Goal: Information Seeking & Learning: Check status

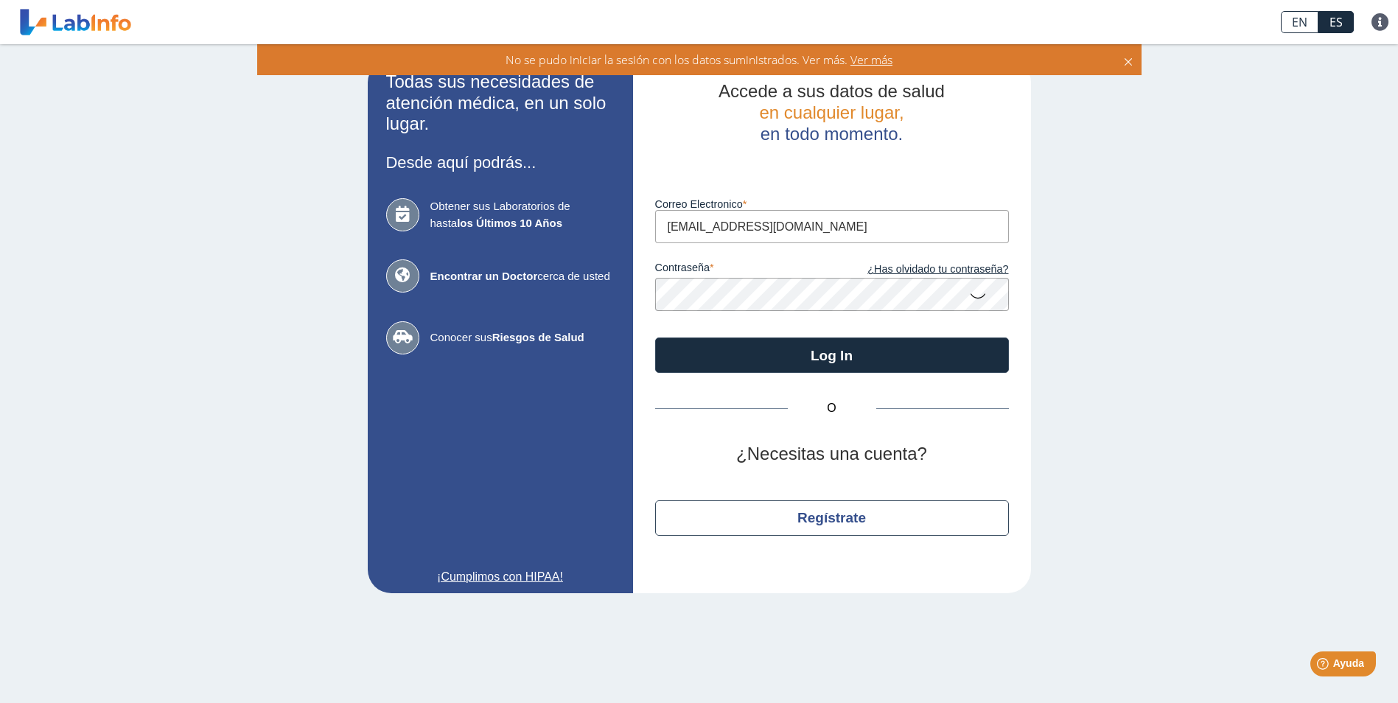
click at [425, 282] on app-login "Todas sus necesidades de atención médica, en un solo lugar. Desde aquí podrás..…" at bounding box center [699, 326] width 663 height 534
click at [978, 299] on icon at bounding box center [978, 295] width 18 height 29
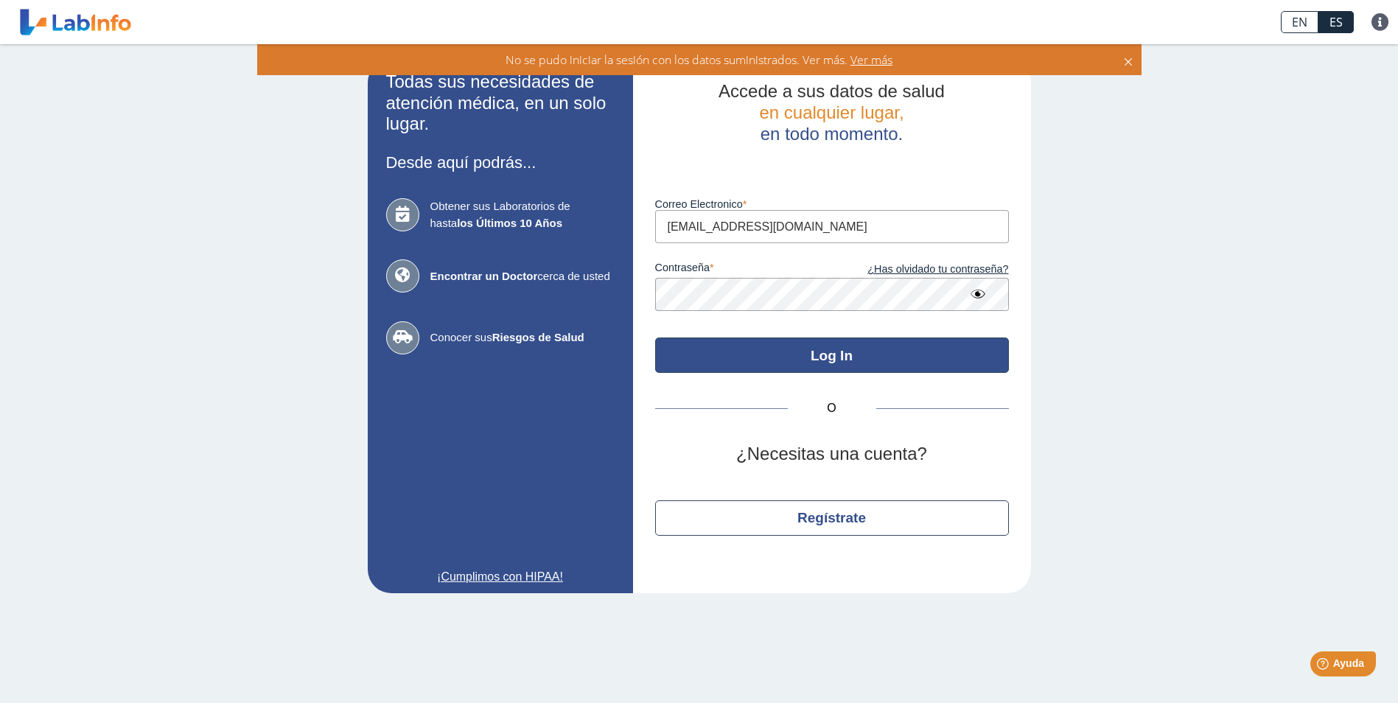
click at [801, 365] on button "Log In" at bounding box center [832, 355] width 354 height 35
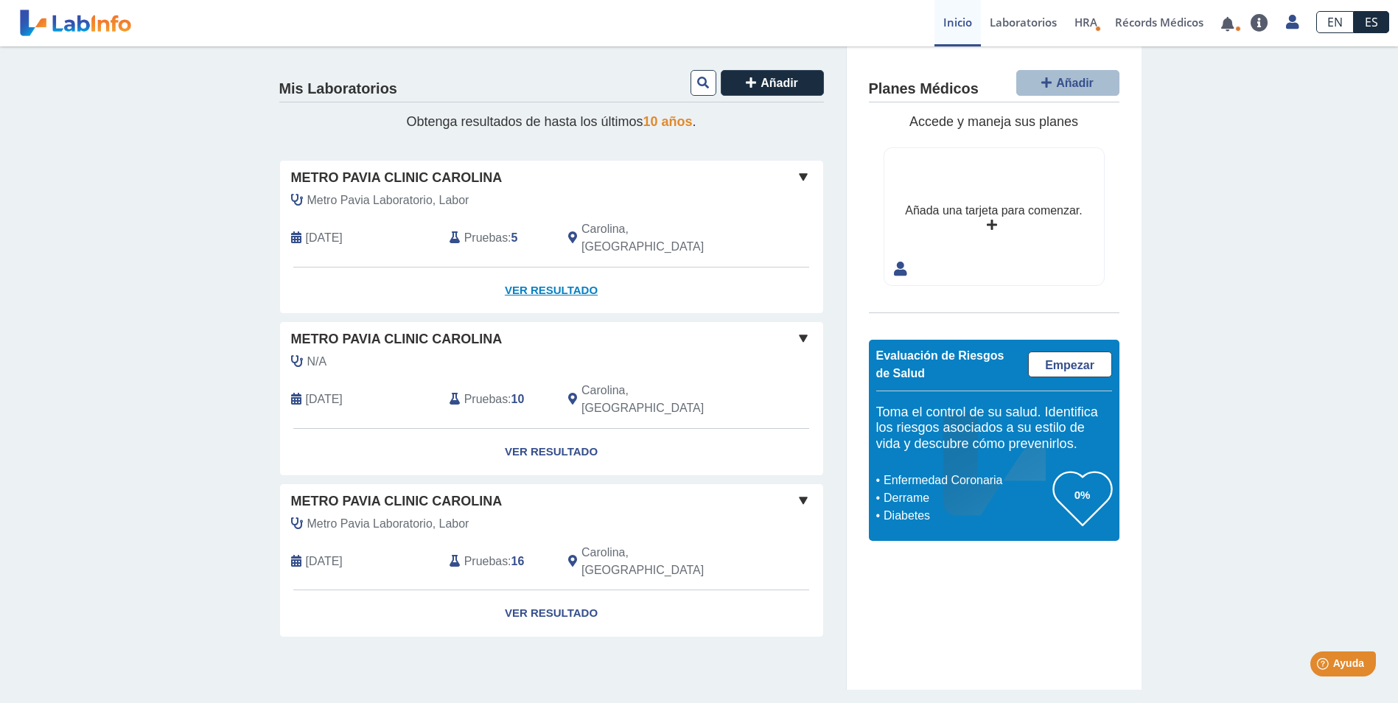
click at [526, 271] on link "Ver Resultado" at bounding box center [551, 291] width 543 height 46
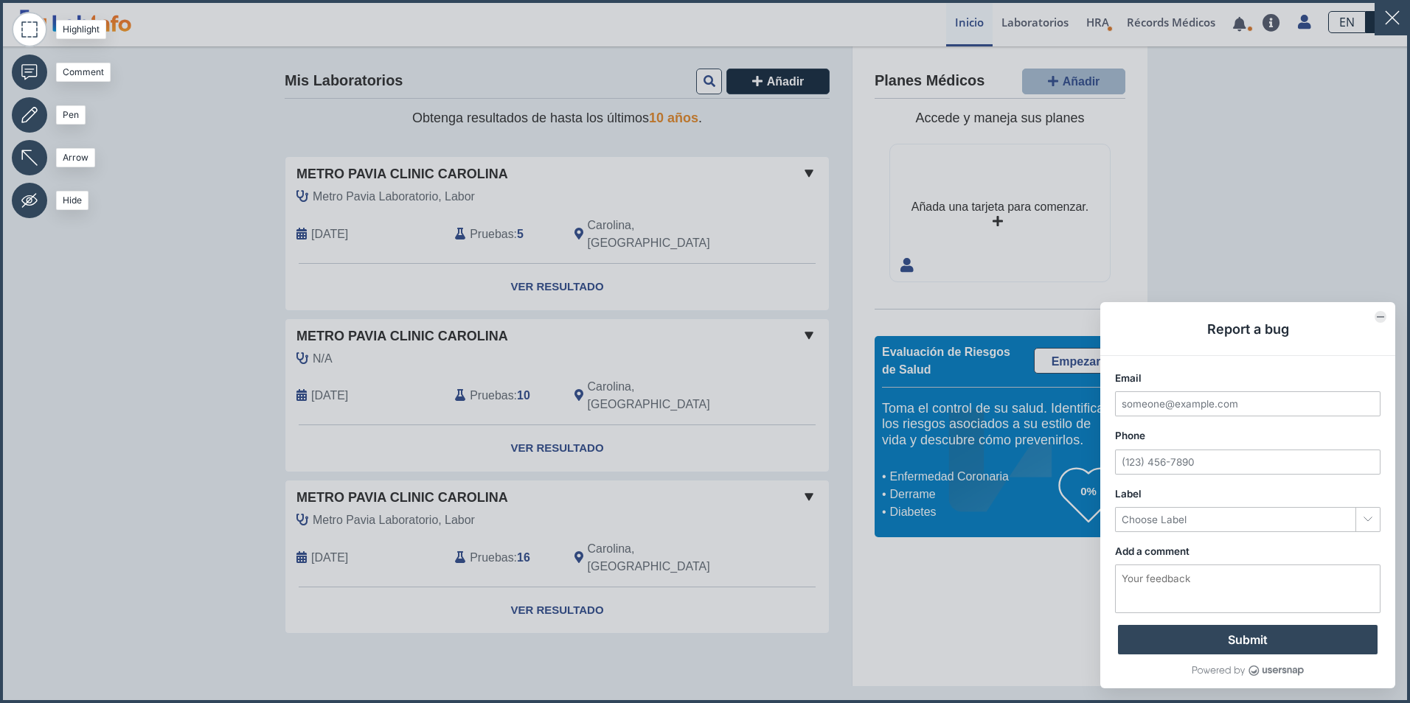
click at [1376, 316] on icon "Collapse form" at bounding box center [1379, 316] width 7 height 7
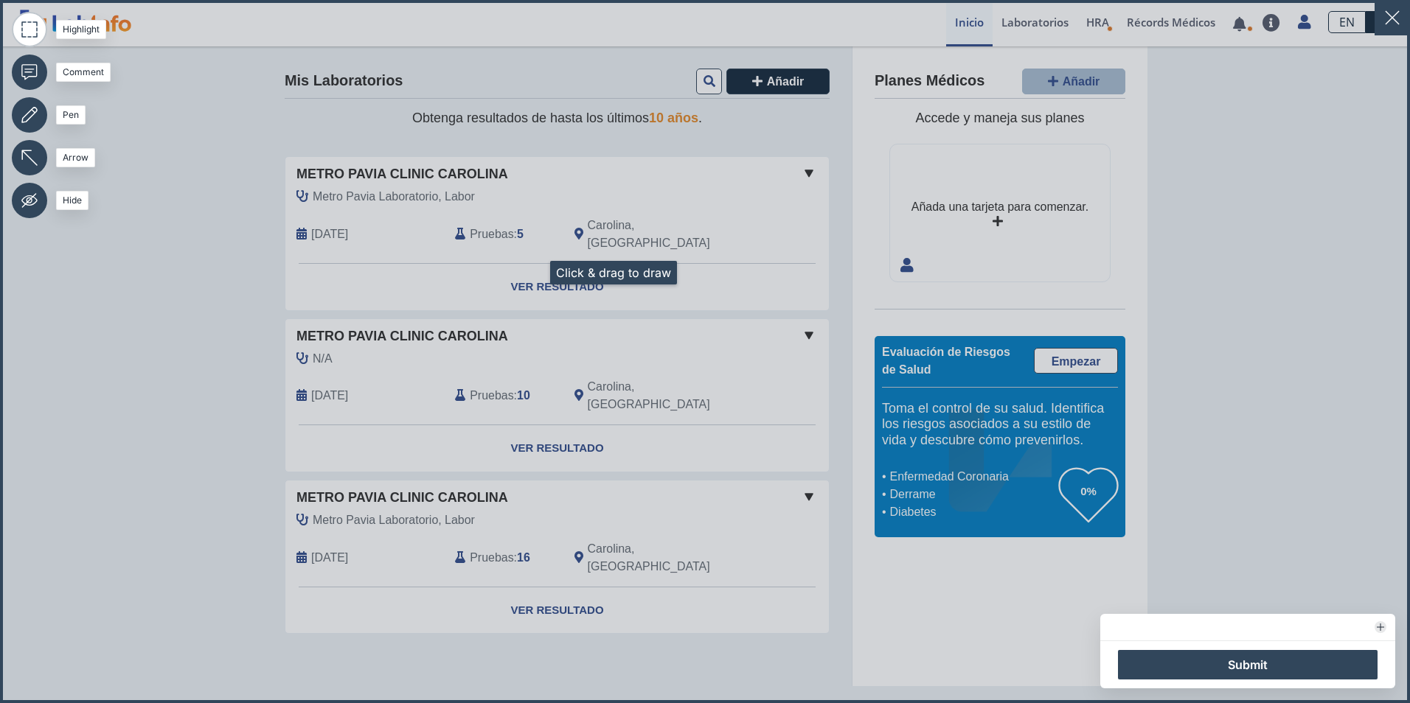
click at [532, 273] on icon at bounding box center [705, 351] width 1410 height 703
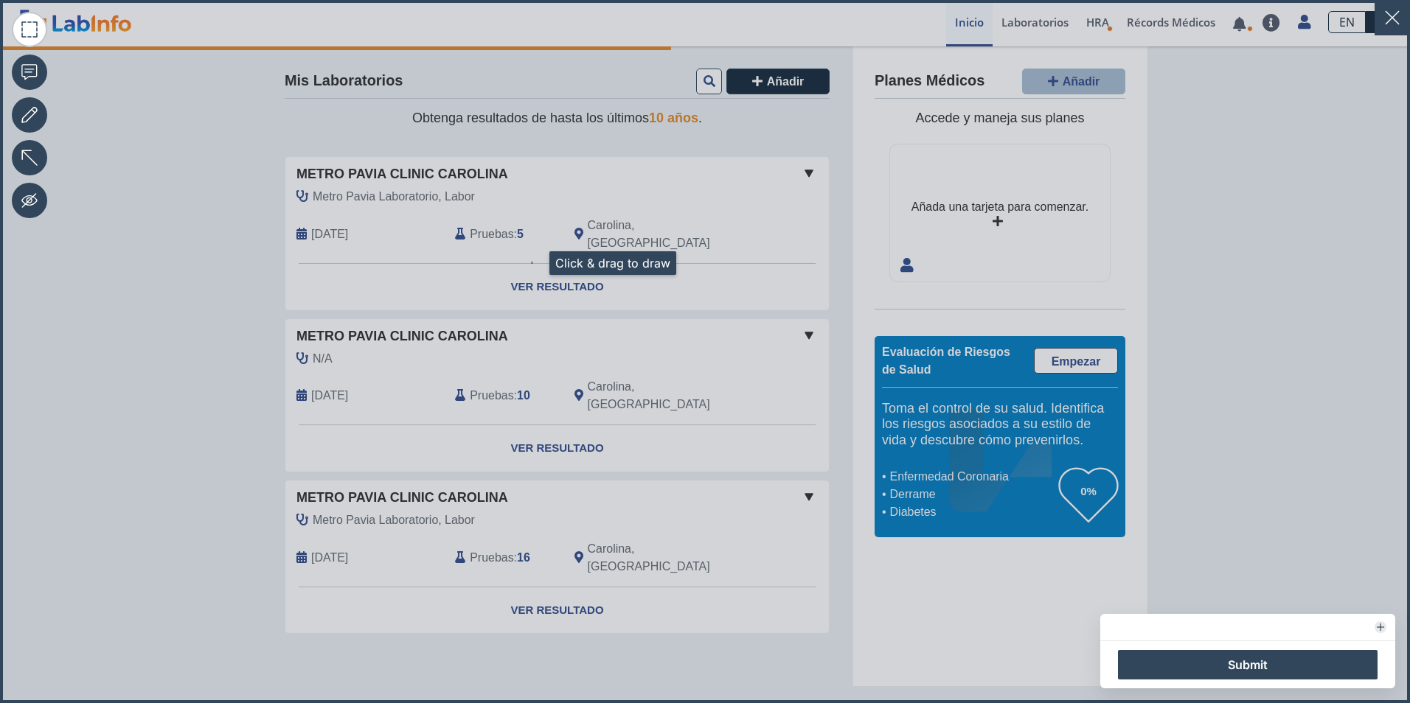
click at [532, 260] on icon at bounding box center [705, 351] width 1410 height 703
click at [182, 355] on icon at bounding box center [705, 351] width 1410 height 703
click at [182, 355] on rect at bounding box center [181, 355] width 1 height 1
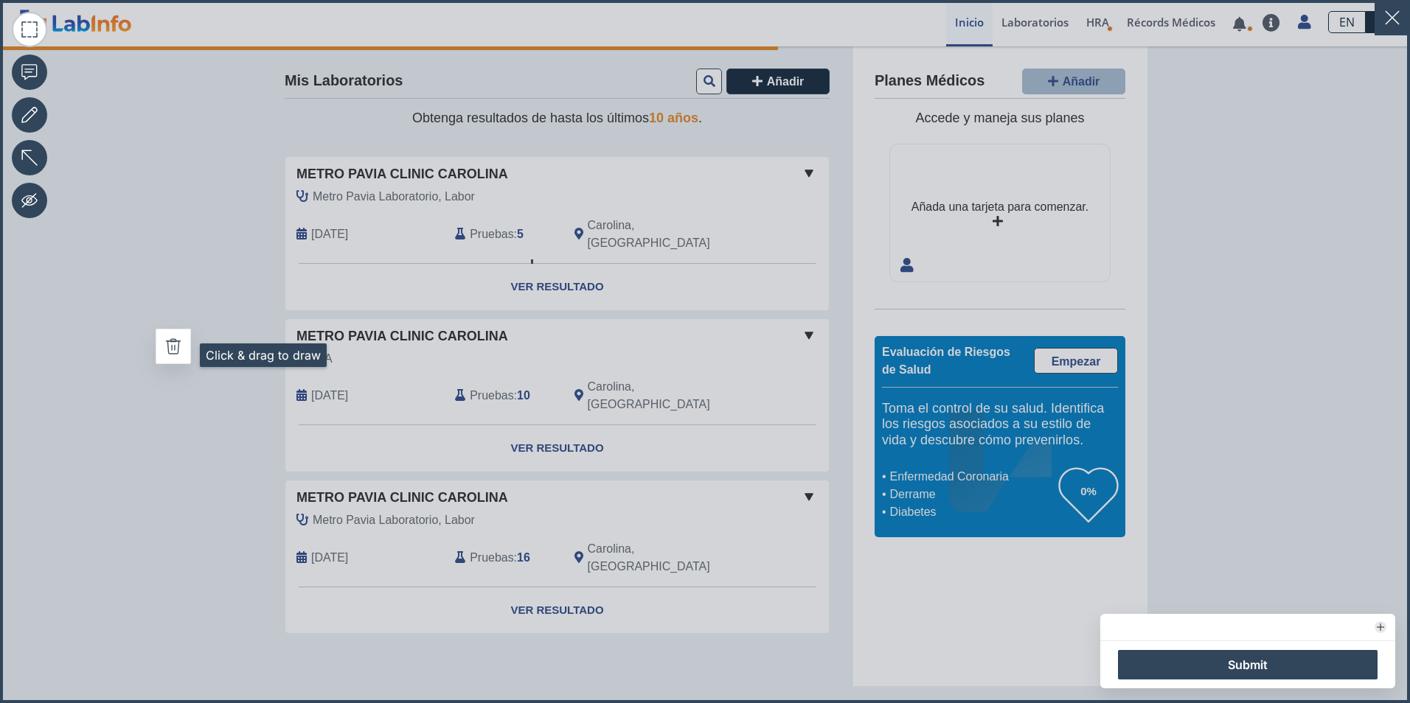
click at [182, 355] on button "Delete" at bounding box center [173, 346] width 35 height 35
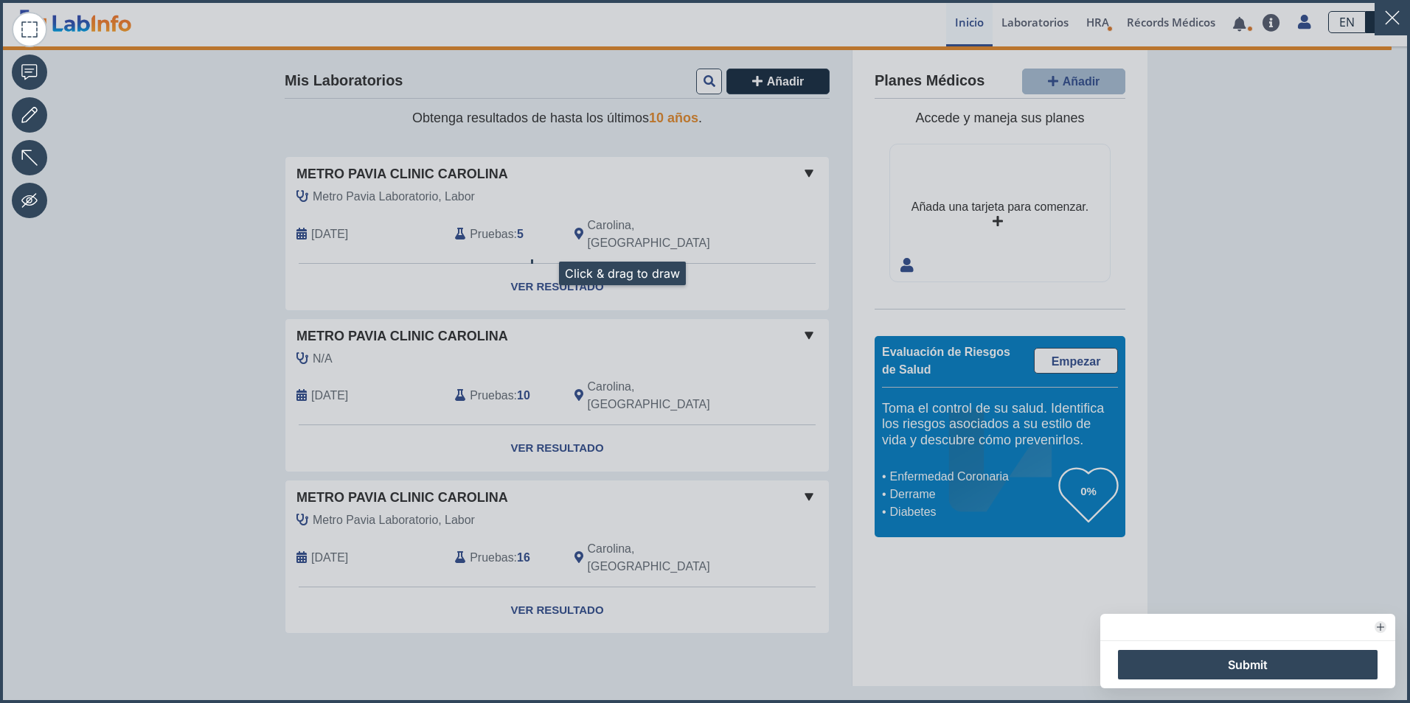
click at [541, 274] on icon at bounding box center [705, 351] width 1410 height 703
click at [1326, 254] on icon at bounding box center [705, 351] width 1410 height 703
click at [1325, 254] on icon at bounding box center [705, 351] width 1410 height 703
click at [1386, 18] on button "button" at bounding box center [1391, 17] width 35 height 35
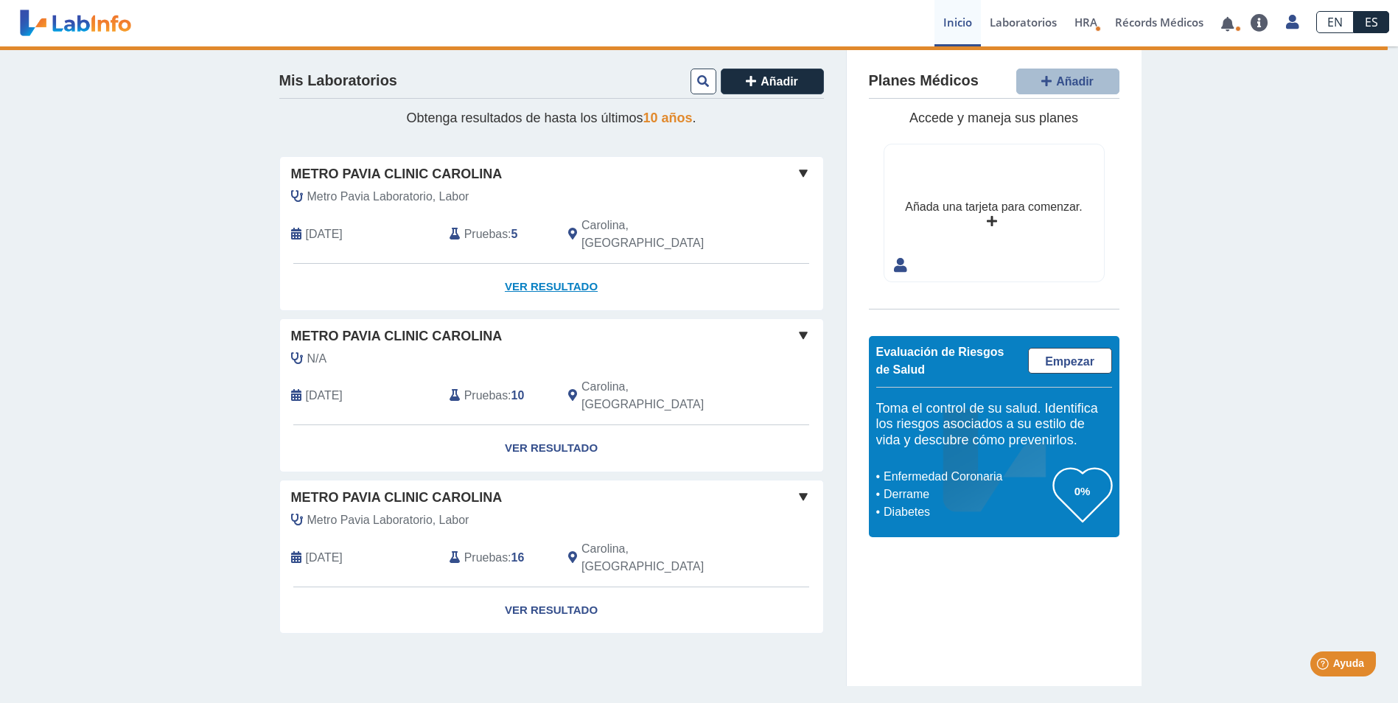
click at [538, 275] on link "Ver Resultado" at bounding box center [551, 287] width 543 height 46
click at [554, 271] on link "Ver Resultado" at bounding box center [551, 287] width 543 height 46
click at [807, 173] on span at bounding box center [804, 173] width 18 height 18
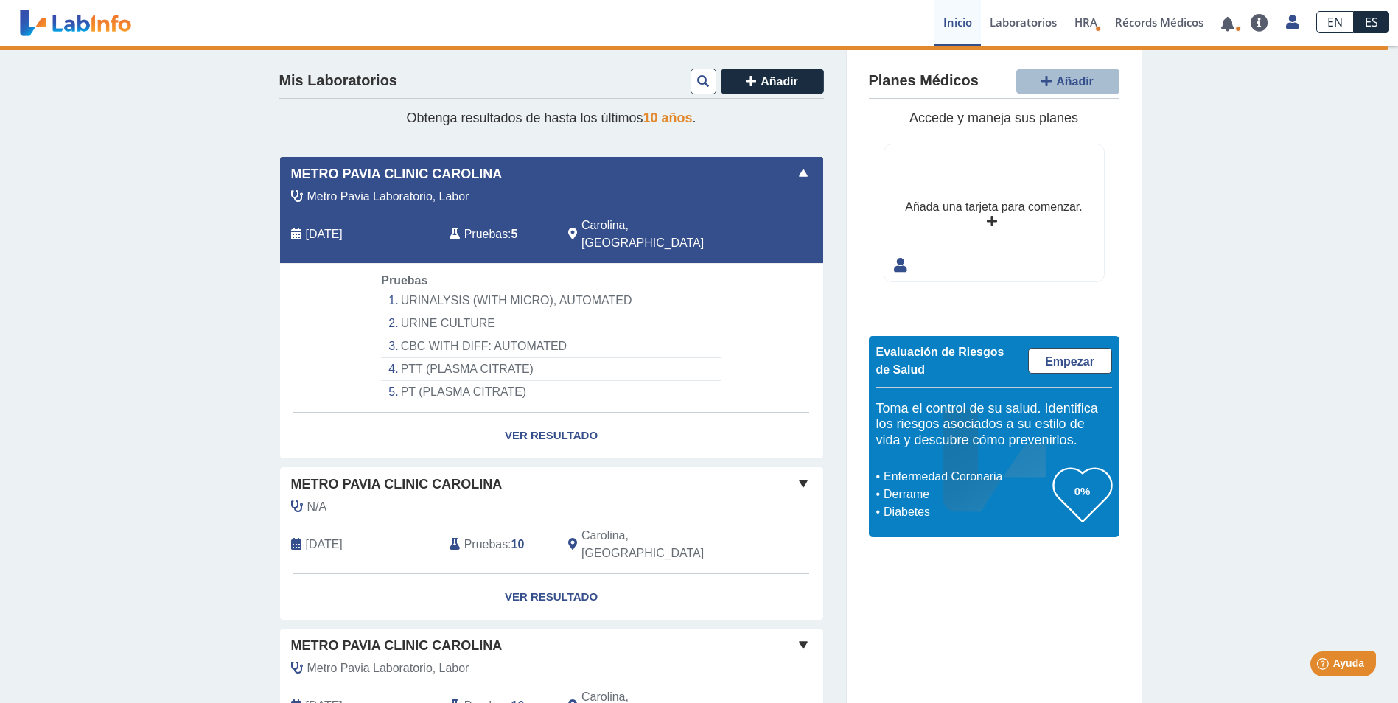
click at [440, 313] on li "URINE CULTURE" at bounding box center [551, 324] width 340 height 23
drag, startPoint x: 443, startPoint y: 310, endPoint x: 463, endPoint y: 337, distance: 33.2
click at [444, 313] on li "URINE CULTURE" at bounding box center [551, 324] width 340 height 23
click at [524, 420] on link "Ver Resultado" at bounding box center [551, 436] width 543 height 46
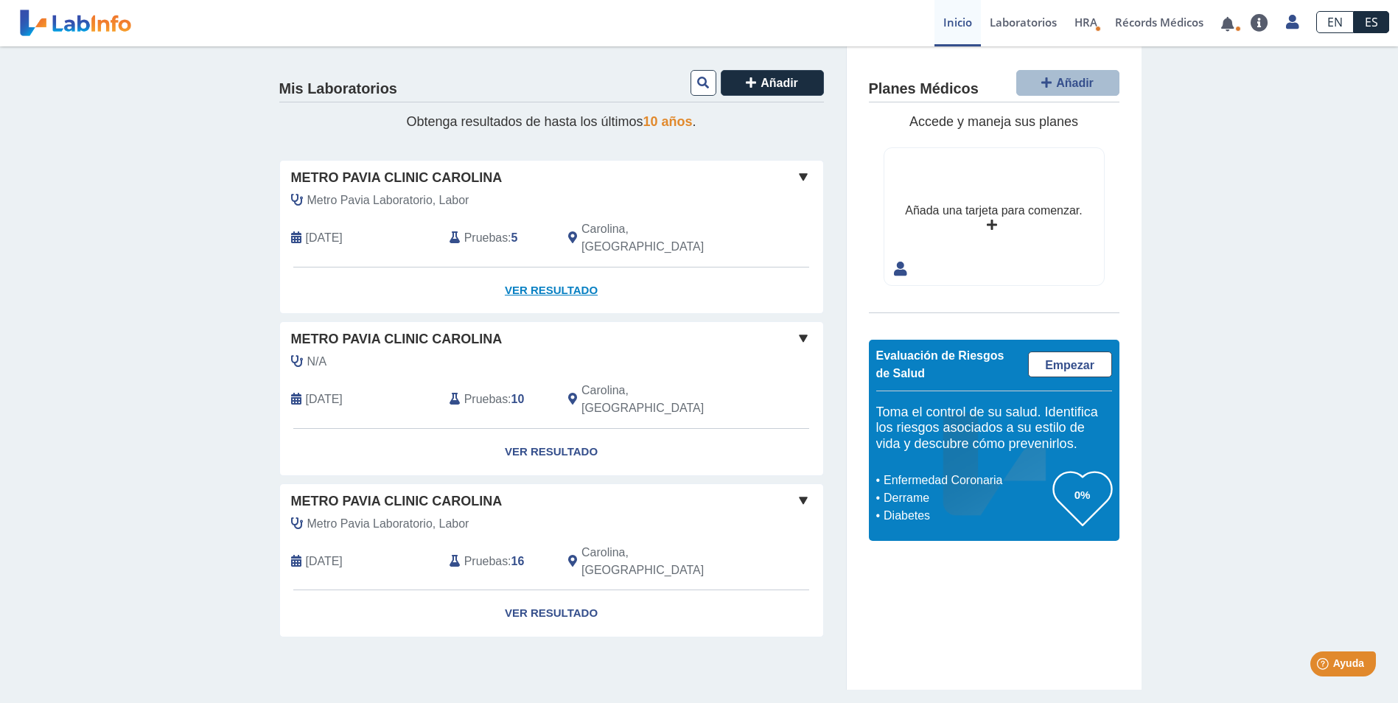
click at [540, 277] on link "Ver Resultado" at bounding box center [551, 291] width 543 height 46
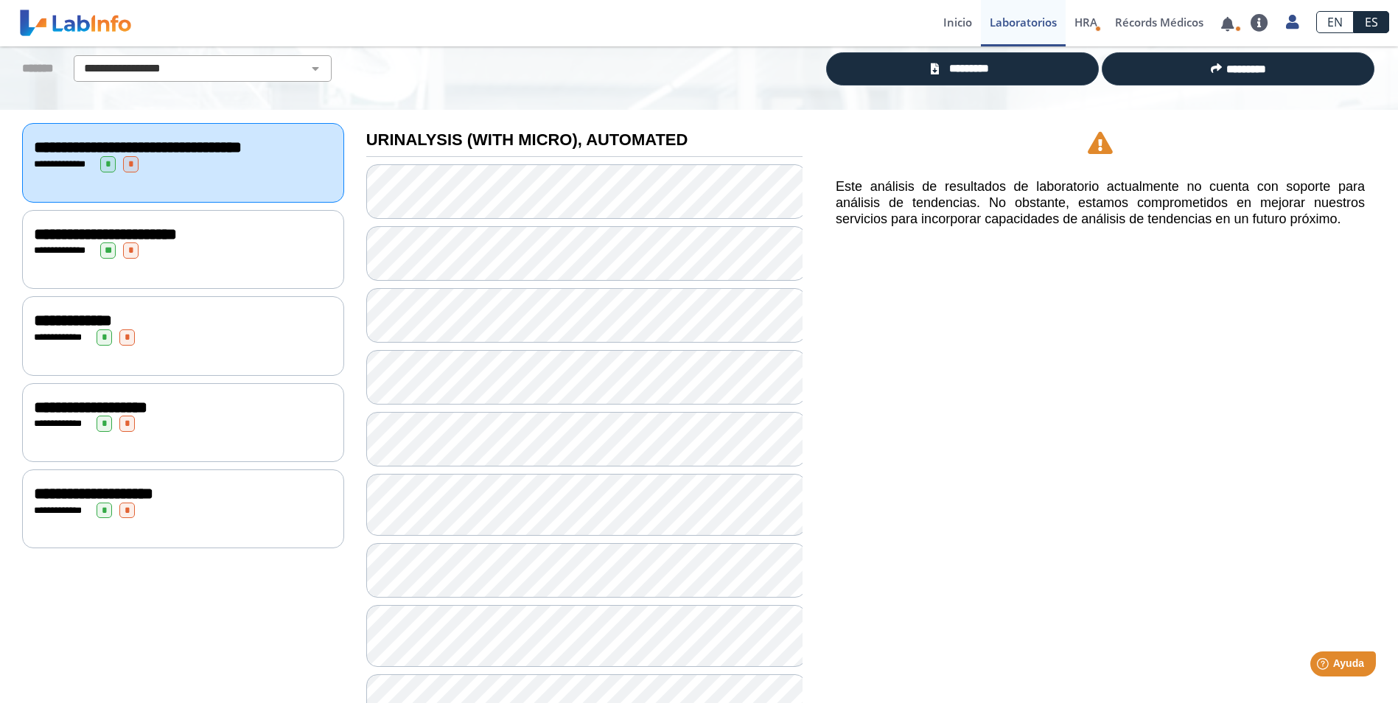
scroll to position [147, 0]
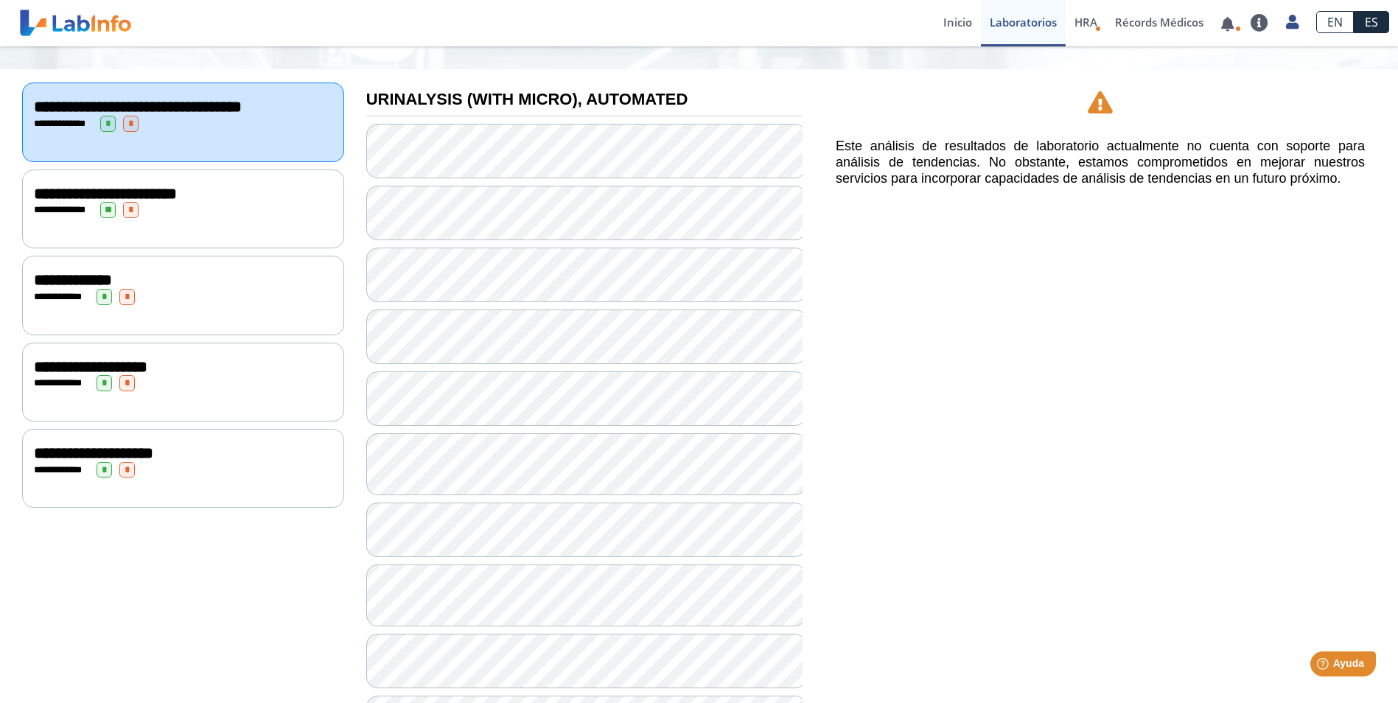
click at [184, 293] on div "**********" at bounding box center [183, 297] width 299 height 16
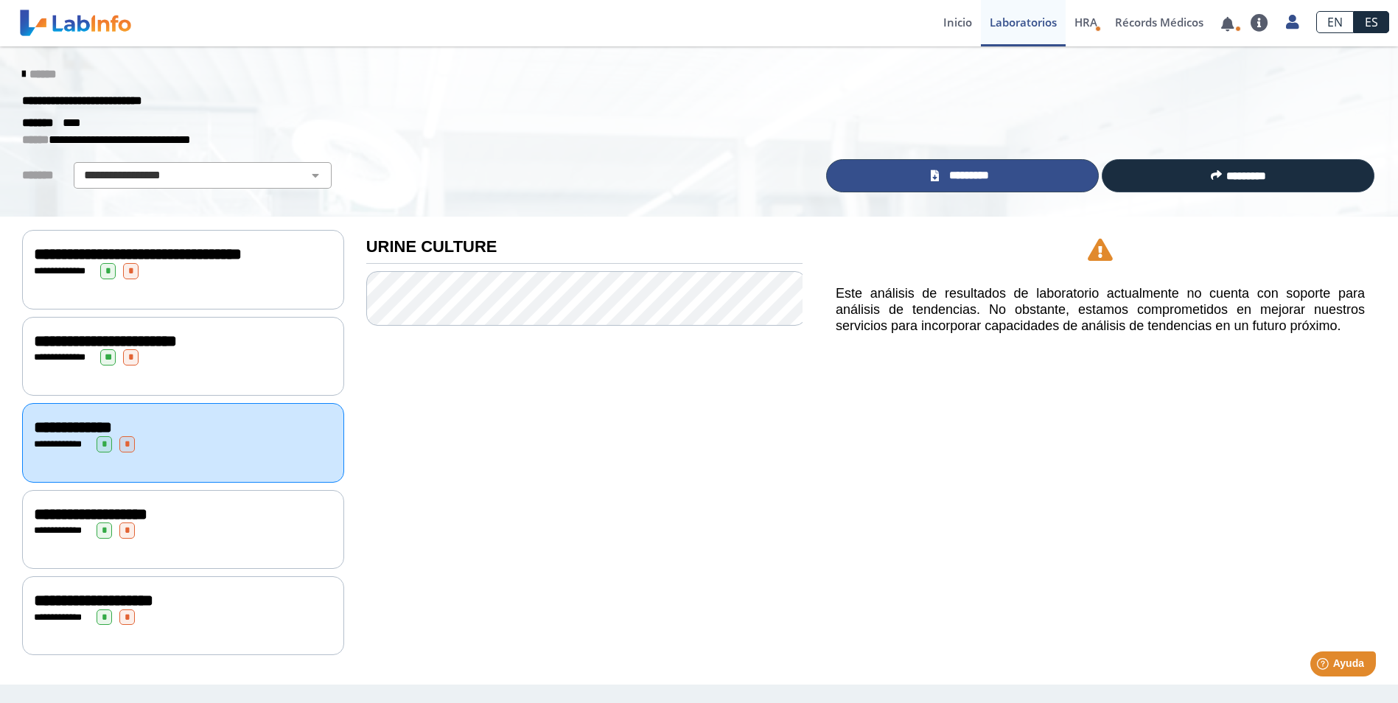
click at [944, 169] on link "*********" at bounding box center [962, 175] width 273 height 33
